Goal: Task Accomplishment & Management: Complete application form

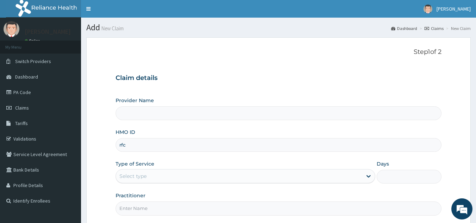
type input "RFC/10050/A"
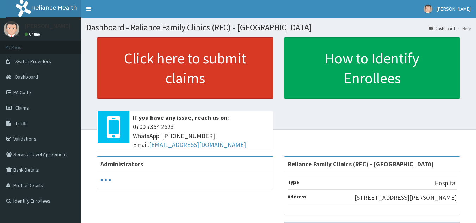
click at [242, 81] on link "Click here to submit claims" at bounding box center [185, 67] width 176 height 61
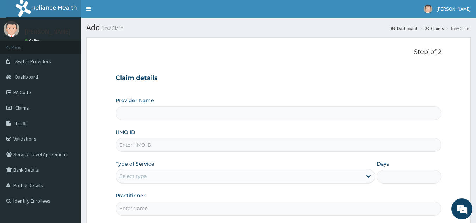
type input "Reliance Family Clinics (RFC) - [GEOGRAPHIC_DATA]"
click at [244, 148] on input "HMO ID" at bounding box center [279, 145] width 326 height 14
type input "MTX/10027/A"
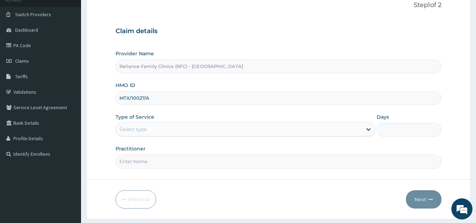
scroll to position [67, 0]
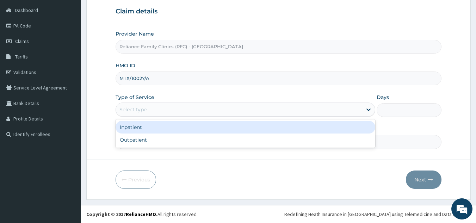
click at [198, 141] on div "Outpatient" at bounding box center [246, 139] width 260 height 13
type input "1"
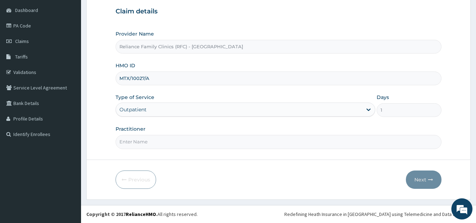
click at [211, 142] on input "Practitioner" at bounding box center [279, 142] width 326 height 14
type input "locum"
click at [428, 177] on button "Next" at bounding box center [424, 179] width 36 height 18
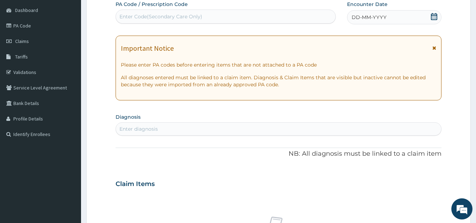
click at [388, 19] on div "DD-MM-YYYY" at bounding box center [394, 17] width 94 height 14
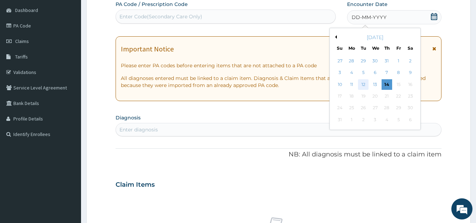
click at [365, 84] on div "12" at bounding box center [363, 84] width 11 height 11
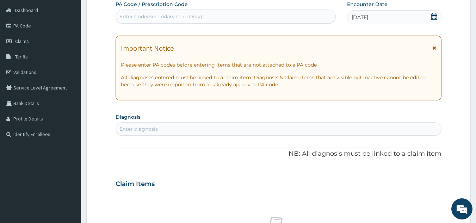
scroll to position [0, 0]
type input "t"
type input "malaria"
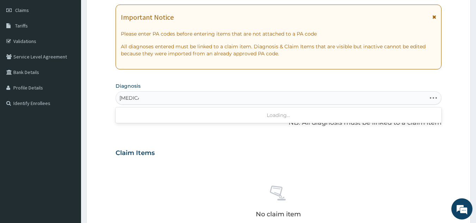
scroll to position [105, 0]
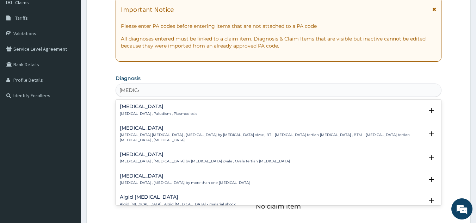
click at [186, 115] on div "Malaria Malaria , Paludism , Plasmodiosis" at bounding box center [279, 110] width 318 height 12
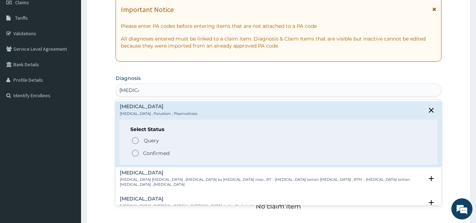
click at [172, 155] on span "Confirmed" at bounding box center [279, 153] width 296 height 8
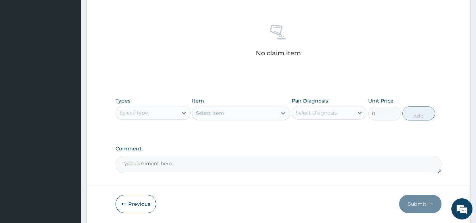
scroll to position [285, 0]
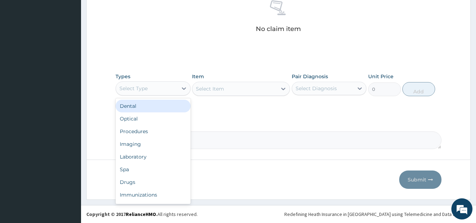
click at [175, 132] on div "Procedures" at bounding box center [153, 131] width 75 height 13
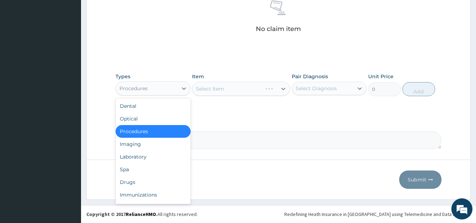
click at [166, 182] on div "Drugs" at bounding box center [153, 182] width 75 height 13
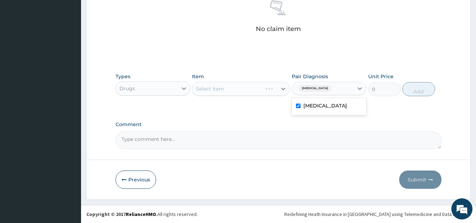
click at [263, 85] on div "Select Item" at bounding box center [241, 89] width 98 height 14
click at [241, 92] on div "Select Item" at bounding box center [241, 89] width 98 height 14
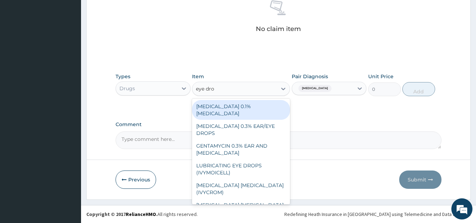
type input "eye drop"
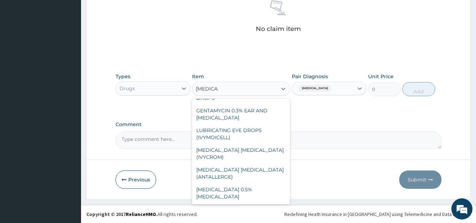
click at [266, 169] on div "ANTIHISTAMINE EYE DROP (ANTALLERGE)" at bounding box center [241, 173] width 98 height 20
type input "2280"
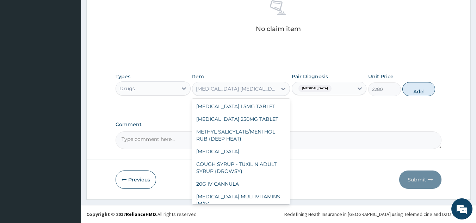
click at [222, 93] on div "ANTIHISTAMINE EYE DROP (ANTALLERGE)" at bounding box center [234, 88] width 85 height 11
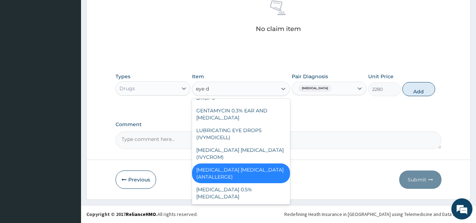
scroll to position [21, 0]
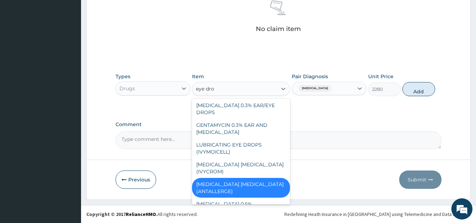
type input "eye drop"
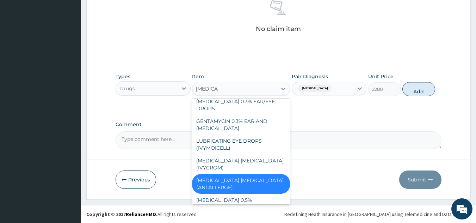
scroll to position [35, 0]
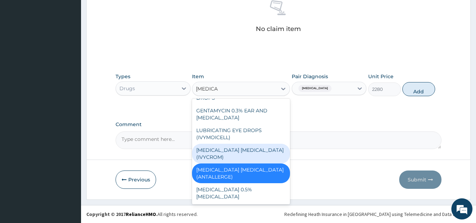
click at [221, 150] on div "ANTIHISTAMINE EYE DROP (IVYCROM)" at bounding box center [241, 154] width 98 height 20
type input "3220"
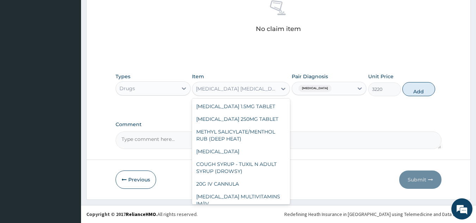
click at [252, 86] on div "ANTIHISTAMINE EYE DROP (IVYCROM)" at bounding box center [237, 88] width 82 height 7
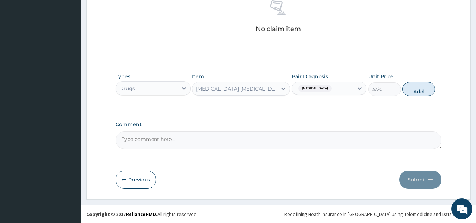
click at [252, 86] on div "ANTIHISTAMINE EYE DROP (IVYCROM)" at bounding box center [237, 88] width 82 height 7
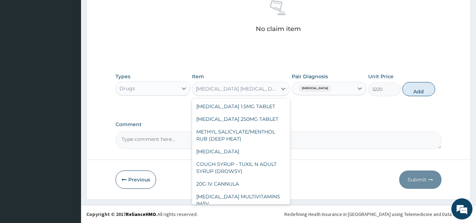
click at [252, 86] on div "ANTIHISTAMINE EYE DROP (IVYCROM)" at bounding box center [237, 88] width 82 height 7
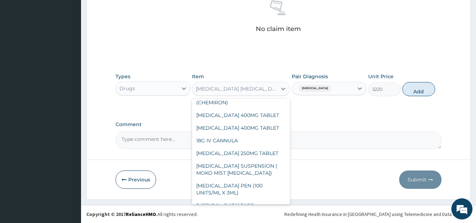
drag, startPoint x: 201, startPoint y: 84, endPoint x: 267, endPoint y: 191, distance: 125.2
click at [267, 96] on div "option ANTIHISTAMINE EYE DROP (IVYCROM), selected. option ANTIHISTAMINE EYE DRO…" at bounding box center [241, 89] width 98 height 14
drag, startPoint x: 269, startPoint y: 185, endPoint x: 201, endPoint y: 184, distance: 67.6
click at [201, 64] on div "ANTIHISTAMINE EYE DROP (IVYCROM)" at bounding box center [241, 54] width 98 height 20
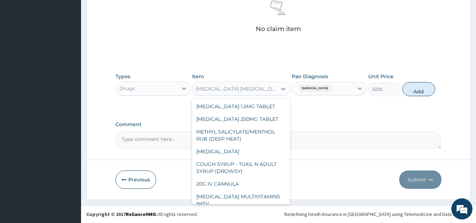
click at [253, 94] on div "ANTIHISTAMINE EYE DROP (IVYCROM)" at bounding box center [241, 89] width 98 height 14
click at [219, 95] on div "ANTIHISTAMINE EYE DROP (IVYCROM)" at bounding box center [241, 89] width 98 height 14
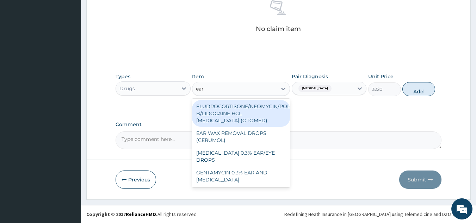
scroll to position [0, 0]
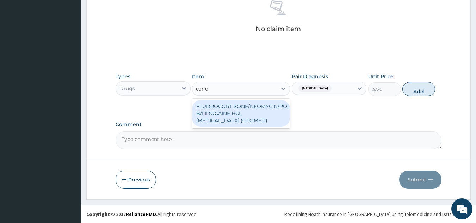
type input "ear dr"
click at [235, 114] on div "FLUDROCORTISONE/NEOMYCIN/POLYMYXIN B/LIDOCAINE HCL EAR DROPS (OTOMED)" at bounding box center [241, 113] width 98 height 27
type input "1069.5"
